Goal: Navigation & Orientation: Find specific page/section

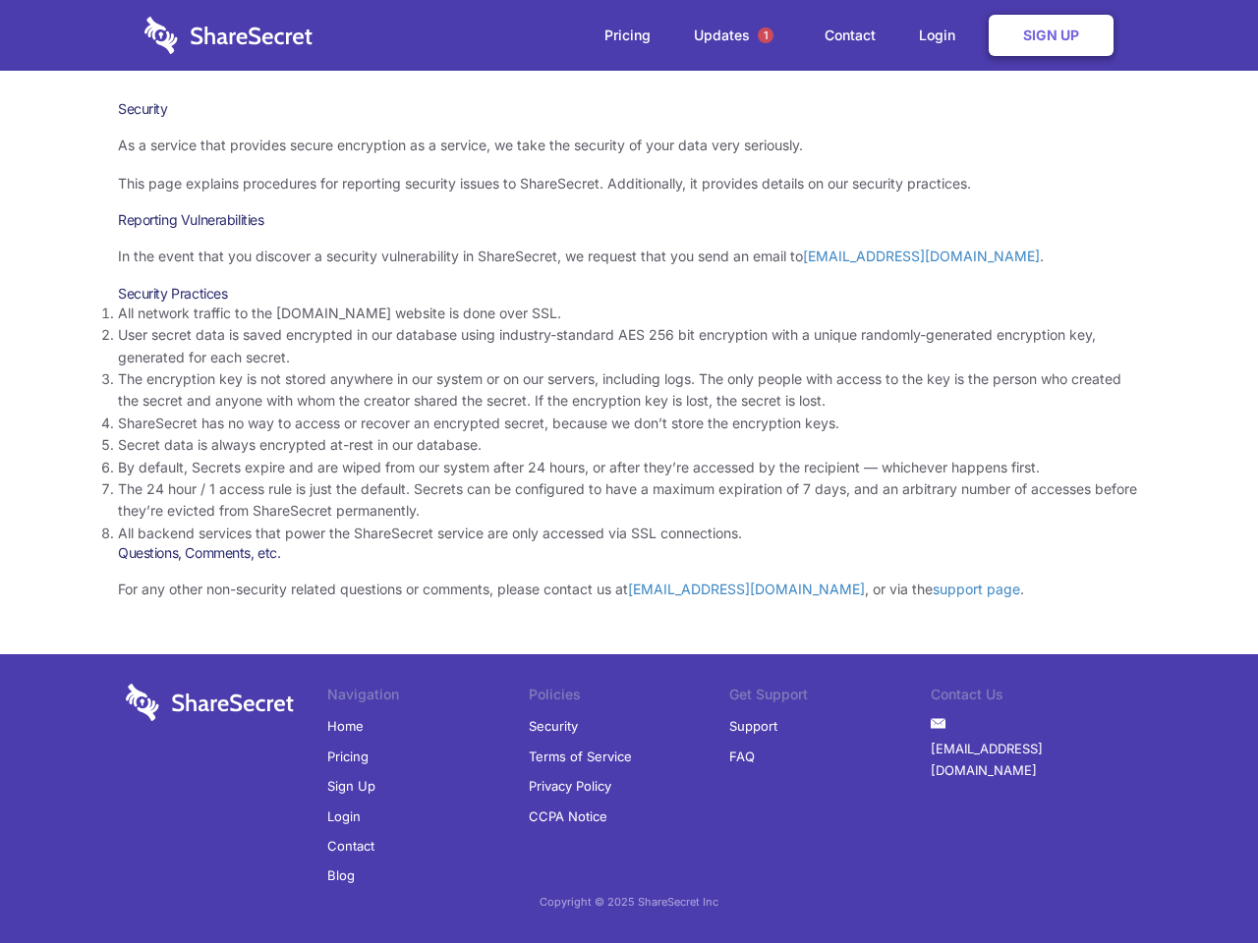
click at [629, 472] on li "By default, Secrets expire and are wiped from our system after 24 hours, or aft…" at bounding box center [629, 468] width 1022 height 22
click at [765, 35] on span "1" at bounding box center [765, 36] width 16 height 16
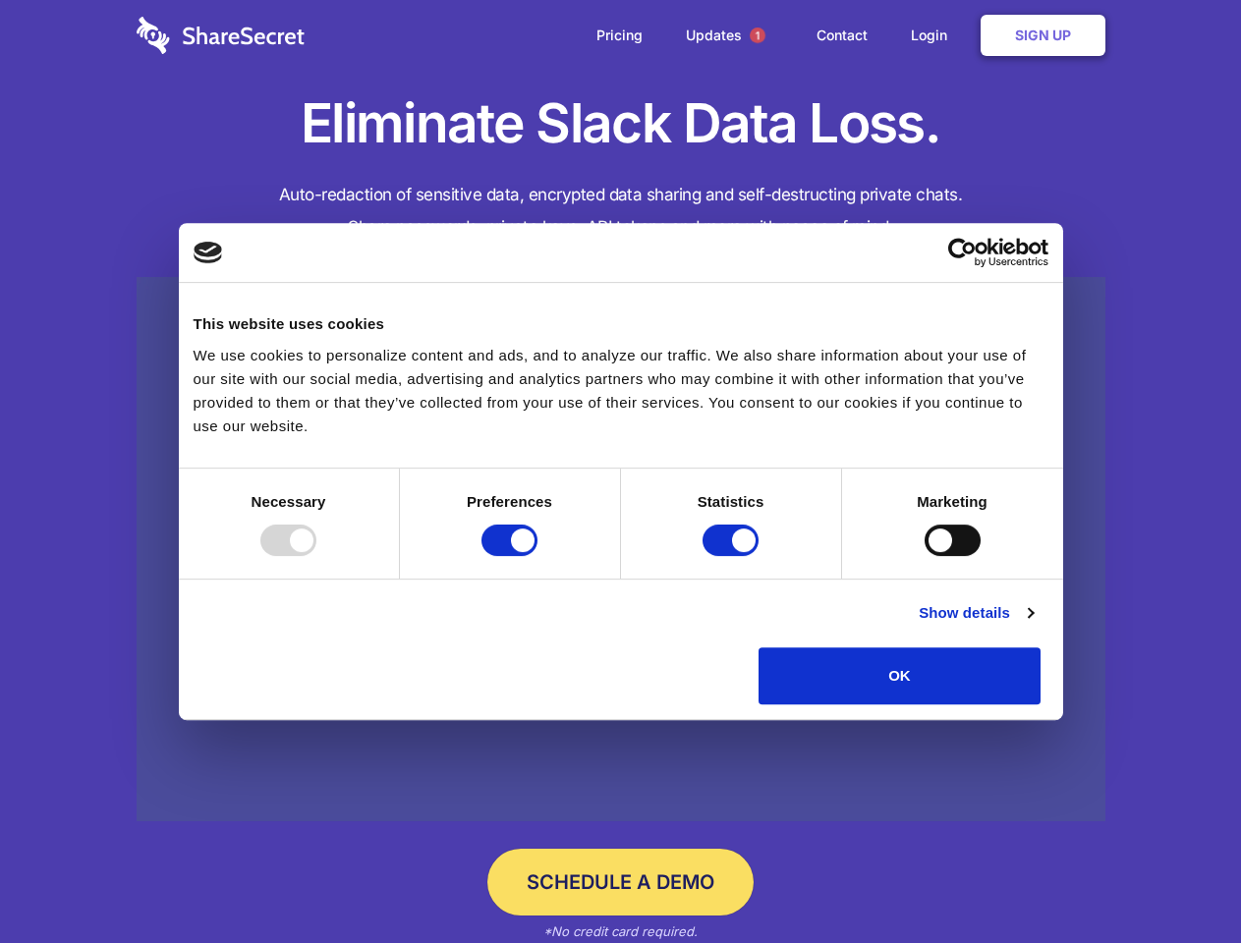
click at [316, 556] on div at bounding box center [288, 540] width 56 height 31
click at [537, 556] on input "Preferences" at bounding box center [509, 540] width 56 height 31
checkbox input "false"
click at [733, 556] on input "Statistics" at bounding box center [730, 540] width 56 height 31
checkbox input "false"
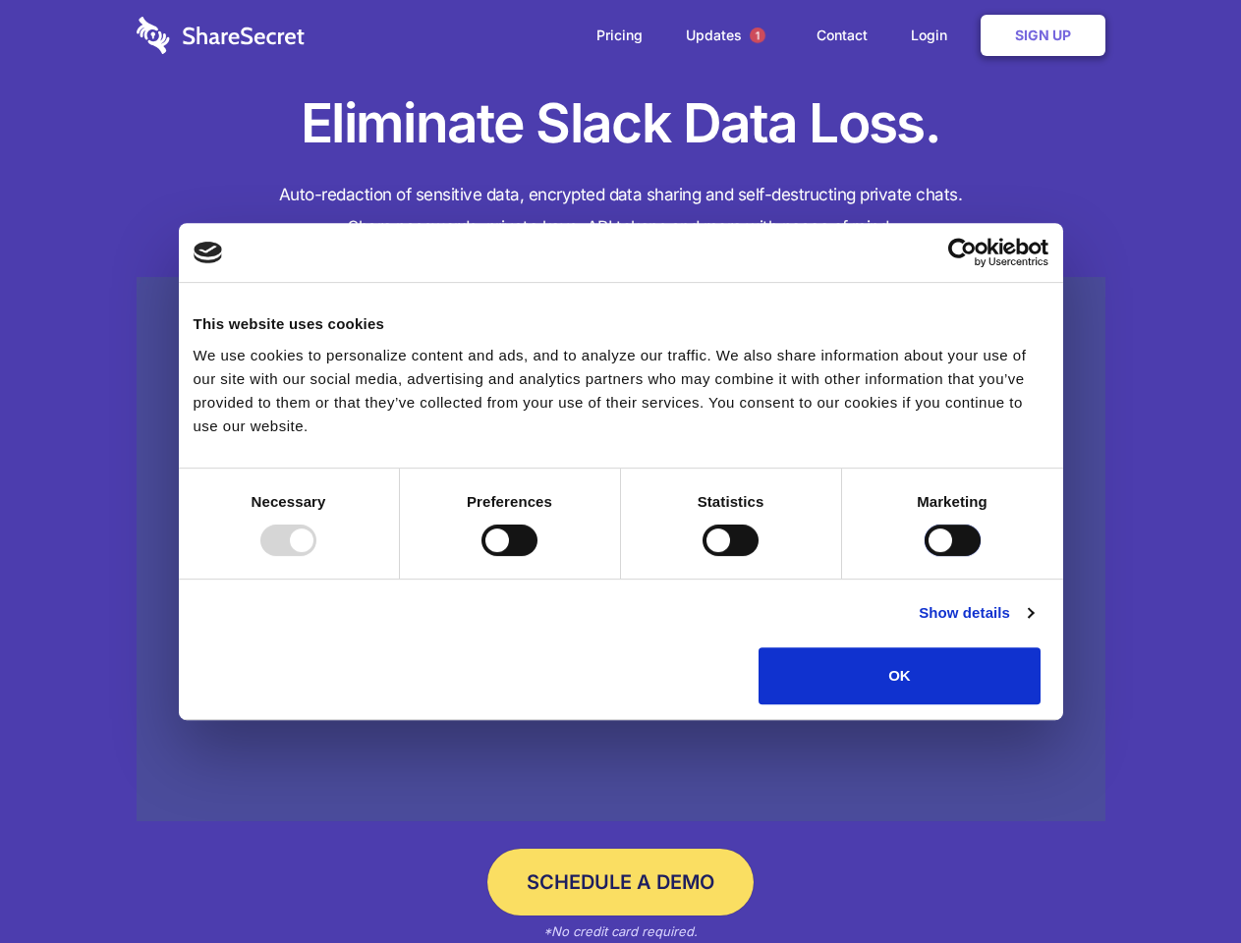
click at [925, 556] on input "Marketing" at bounding box center [953, 540] width 56 height 31
checkbox input "true"
click at [1033, 625] on link "Show details" at bounding box center [976, 613] width 114 height 24
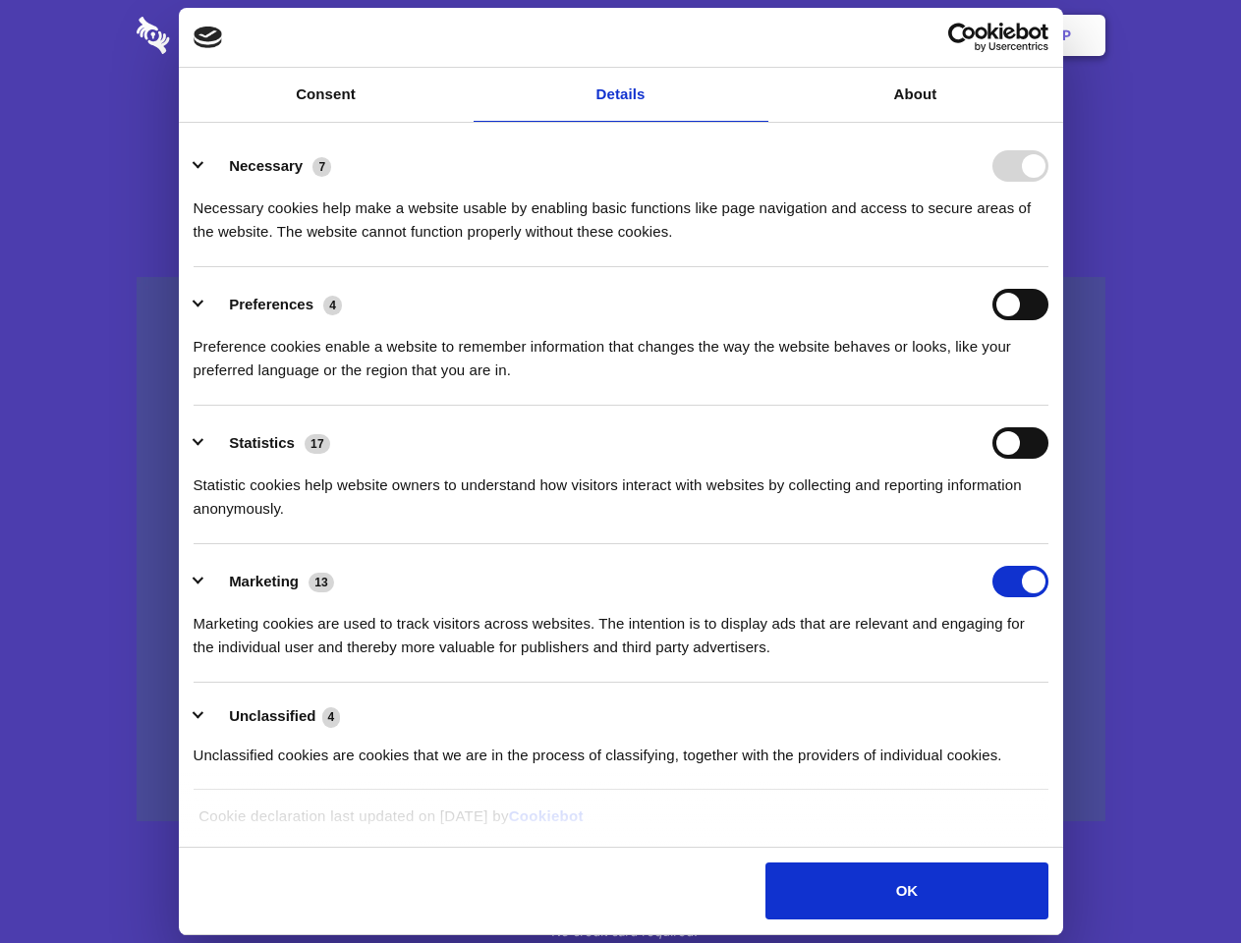
click at [1048, 267] on li "Necessary 7 Necessary cookies help make a website usable by enabling basic func…" at bounding box center [621, 198] width 855 height 139
click at [757, 35] on span "1" at bounding box center [758, 36] width 16 height 16
